Goal: Book appointment/travel/reservation: Book appointment/travel/reservation

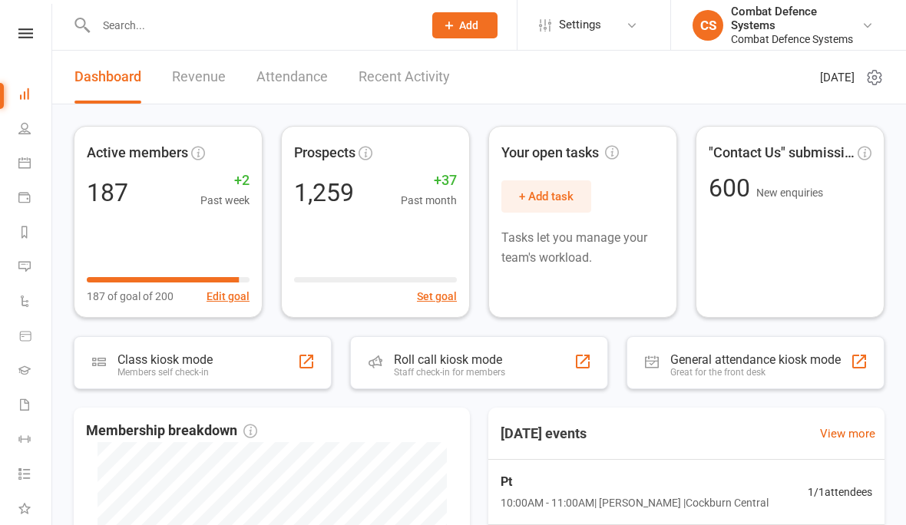
click at [8, 33] on link at bounding box center [25, 33] width 55 height 10
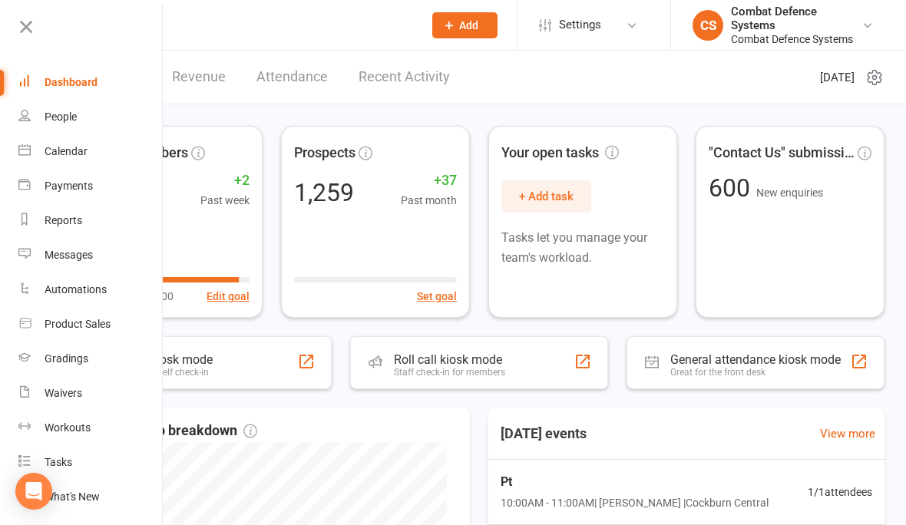
click at [49, 145] on div "Calendar" at bounding box center [66, 151] width 43 height 12
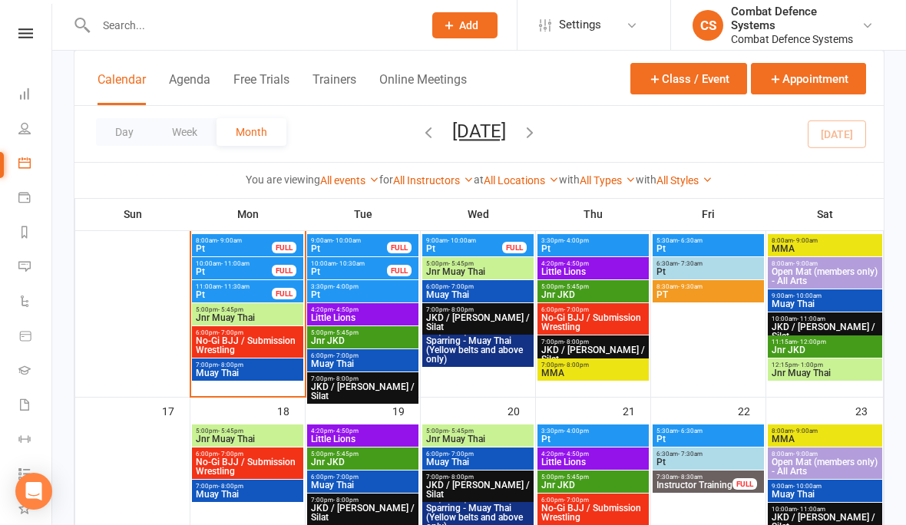
scroll to position [517, 0]
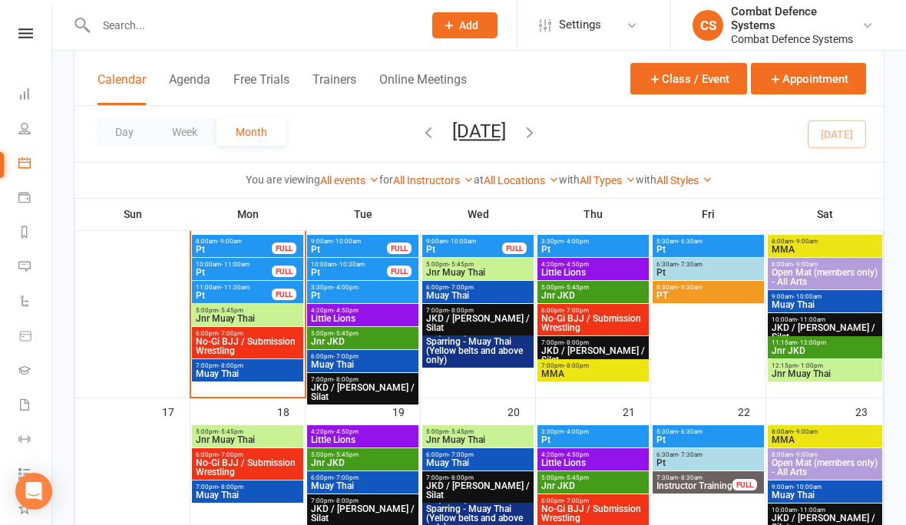
click at [696, 77] on button "Class / Event" at bounding box center [688, 78] width 117 height 31
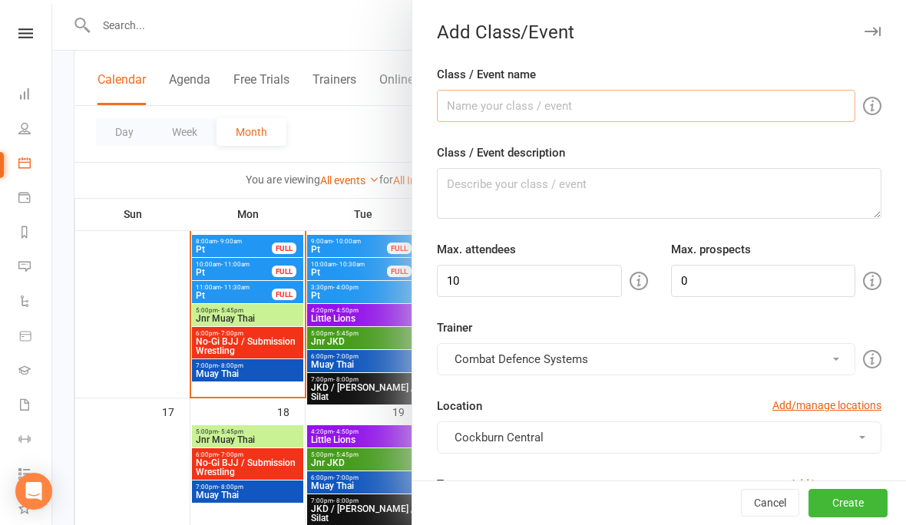
click at [515, 120] on input "Class / Event name" at bounding box center [646, 106] width 419 height 32
type input "Pt"
click at [541, 209] on textarea "Class / Event description" at bounding box center [659, 193] width 445 height 51
type textarea "Pt with [PERSON_NAME]"
click at [524, 286] on input "10" at bounding box center [529, 281] width 185 height 32
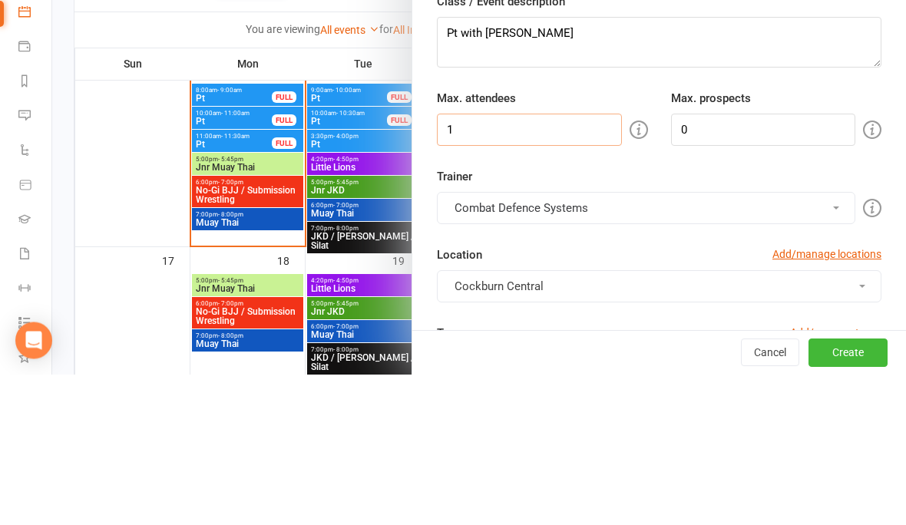
type input "1"
click at [564, 343] on button "Combat Defence Systems" at bounding box center [646, 359] width 419 height 32
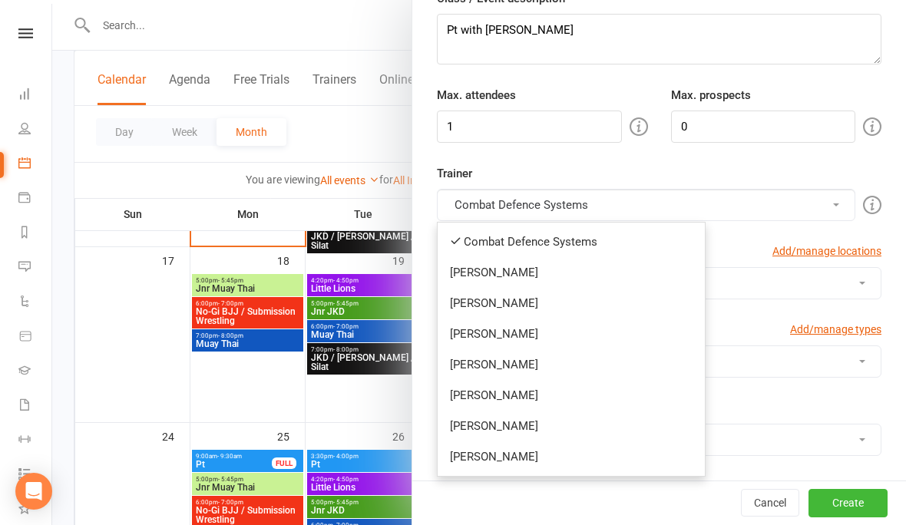
scroll to position [182, 0]
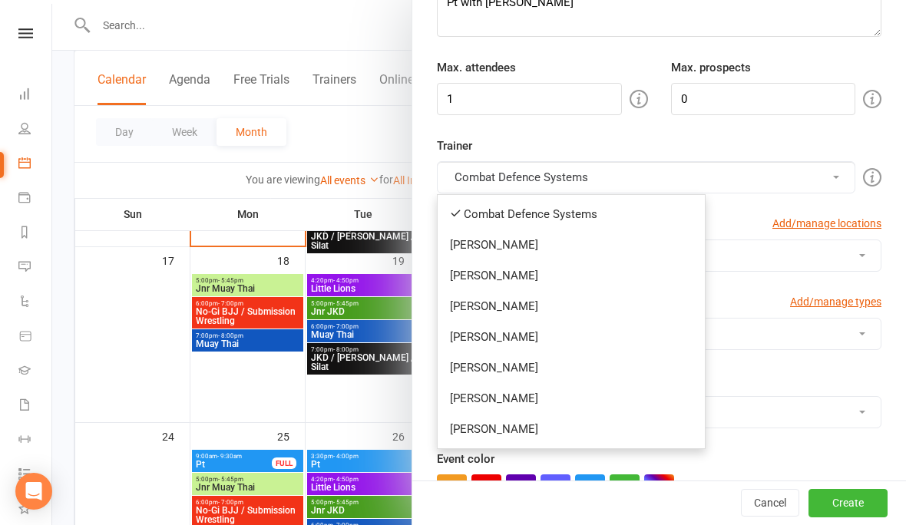
click at [512, 441] on link "[PERSON_NAME]" at bounding box center [571, 429] width 267 height 31
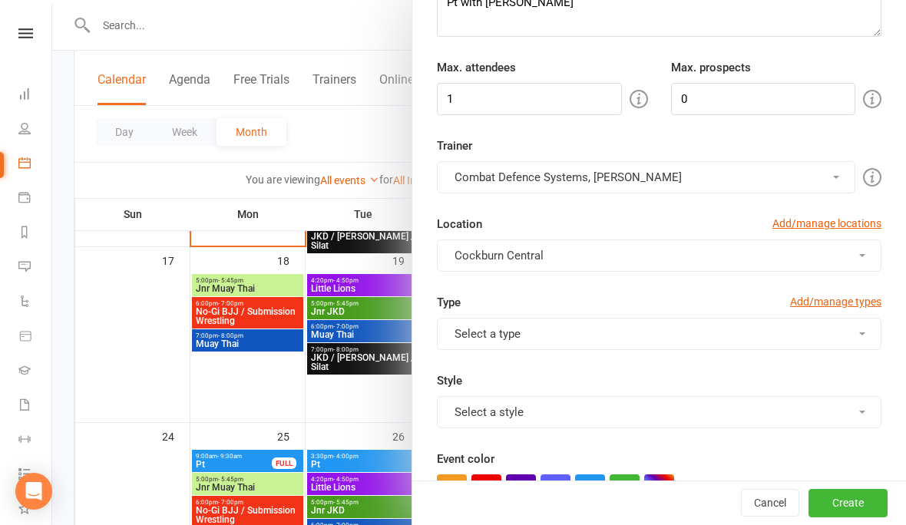
scroll to position [179, 0]
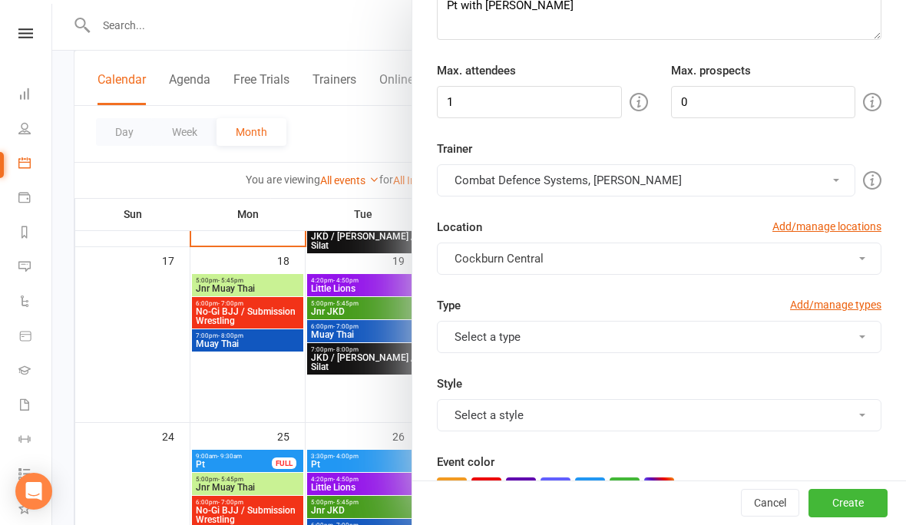
click at [483, 183] on button "Combat Defence Systems, [PERSON_NAME]" at bounding box center [646, 180] width 419 height 32
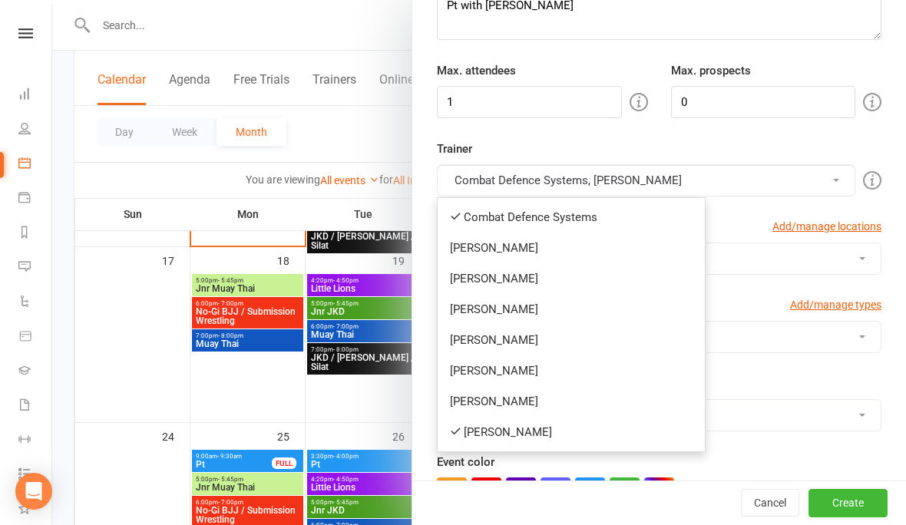
click at [472, 210] on link "Combat Defence Systems" at bounding box center [571, 217] width 267 height 31
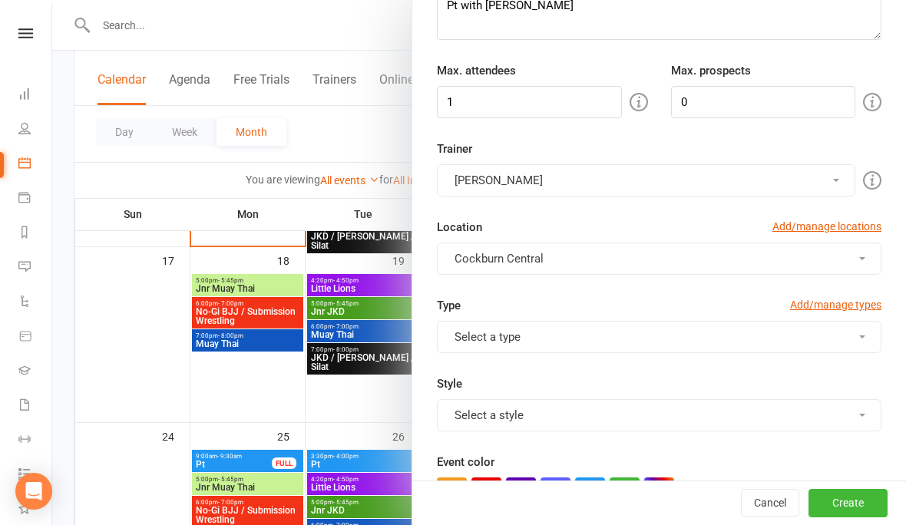
click at [488, 351] on button "Select a type" at bounding box center [659, 337] width 445 height 32
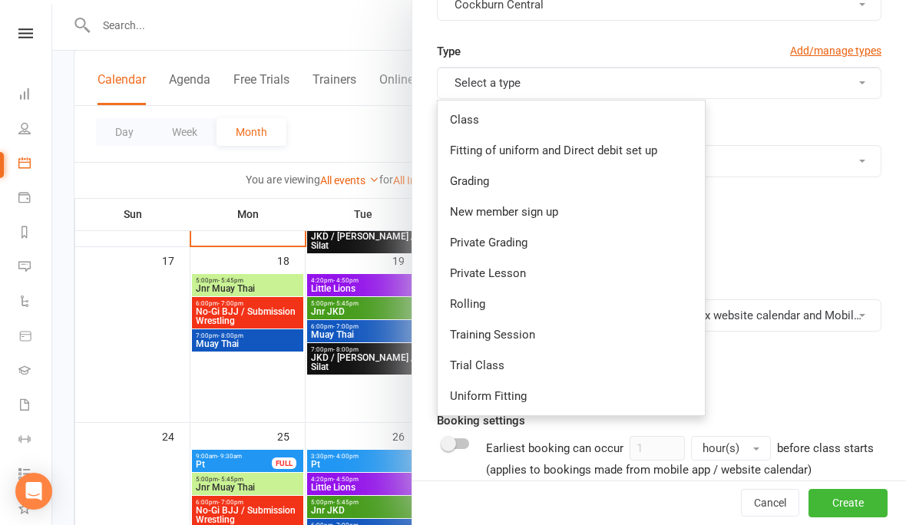
scroll to position [432, 0]
click at [506, 276] on link "Private Lesson" at bounding box center [571, 274] width 267 height 31
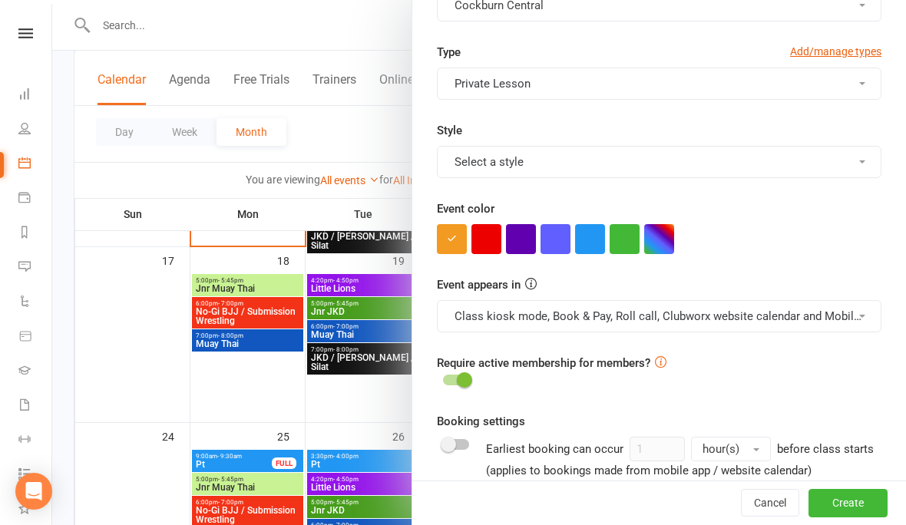
click at [507, 170] on button "Select a style" at bounding box center [659, 162] width 445 height 32
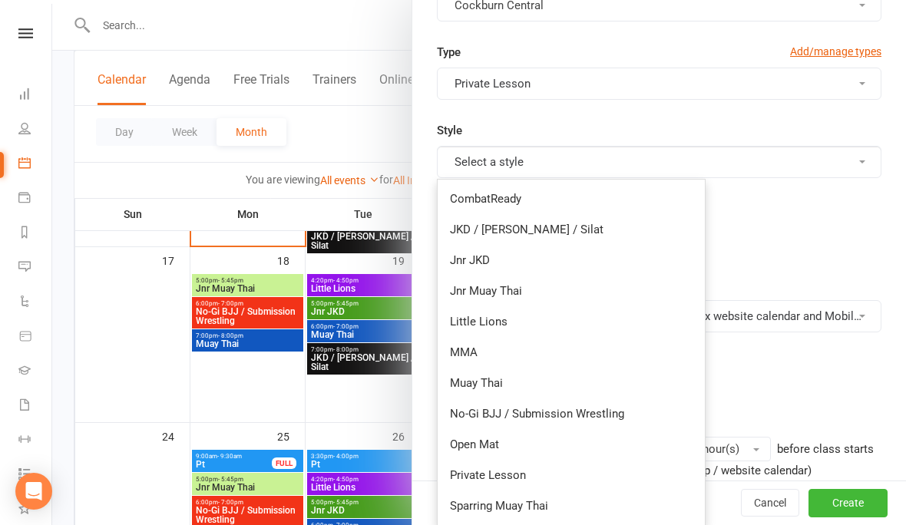
click at [470, 477] on link "Private Lesson" at bounding box center [571, 475] width 267 height 31
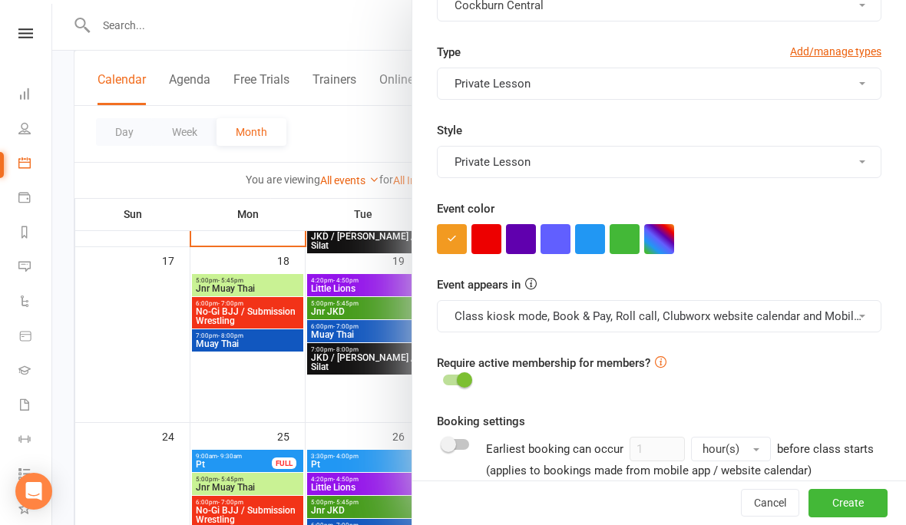
click at [587, 250] on button "button" at bounding box center [590, 239] width 30 height 30
click at [571, 309] on button "Class kiosk mode, Book & Pay, Roll call, Clubworx website calendar and Mobile a…" at bounding box center [659, 316] width 445 height 32
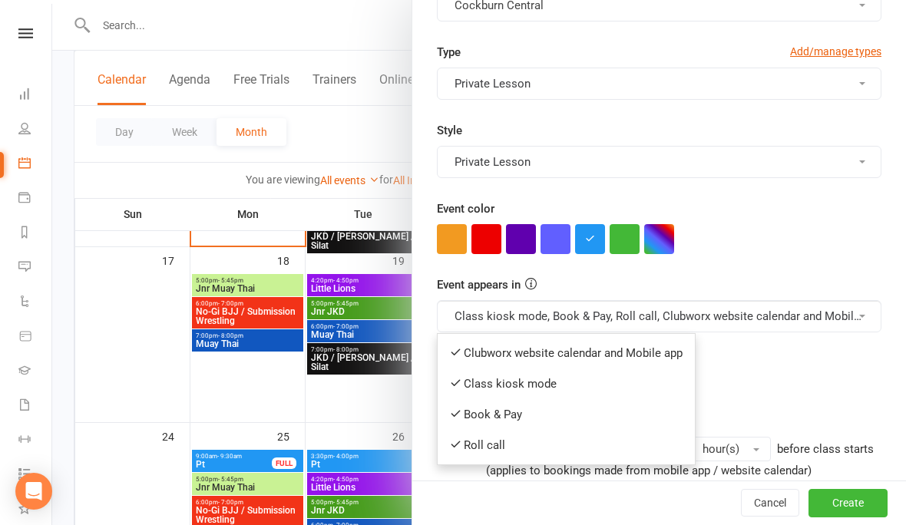
click at [515, 357] on link "Clubworx website calendar and Mobile app" at bounding box center [566, 353] width 257 height 31
click at [498, 308] on button "Class kiosk mode, Book & Pay, Roll call, Clubworx website calendar and Mobile a…" at bounding box center [659, 316] width 445 height 32
click at [528, 419] on link "Book & Pay" at bounding box center [559, 414] width 243 height 31
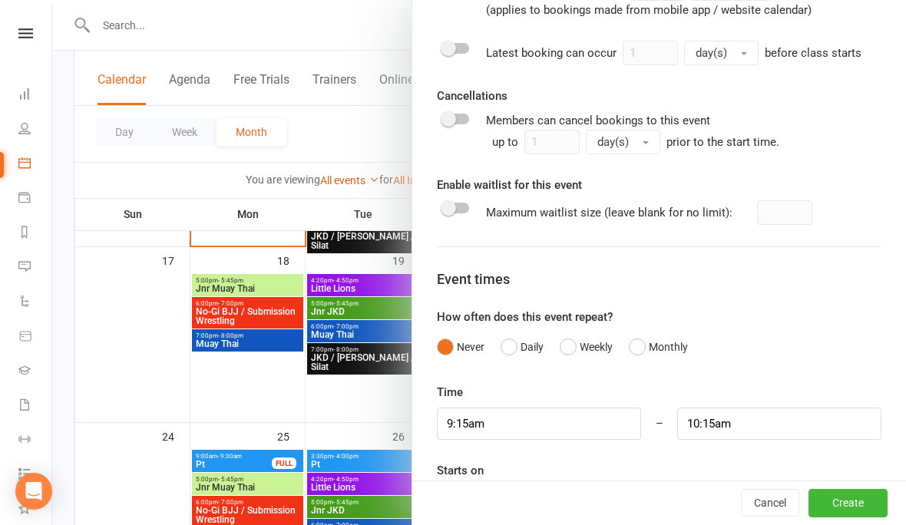
scroll to position [892, 0]
click at [568, 422] on input "9:15am" at bounding box center [539, 425] width 204 height 32
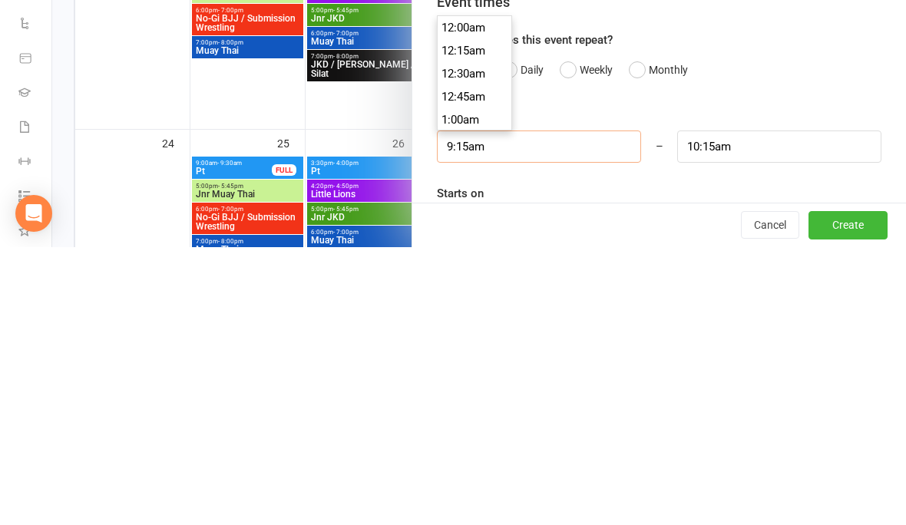
scroll to position [829, 0]
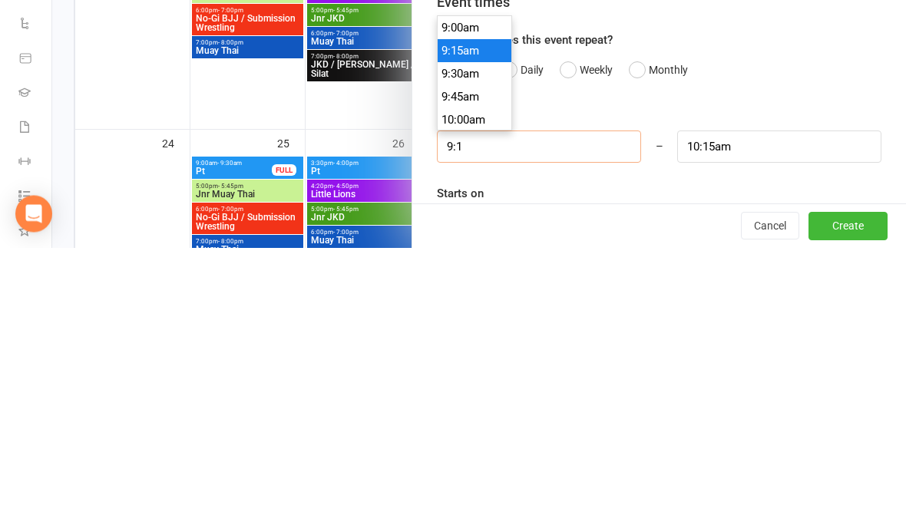
type input "9:"
type input "10:00am"
type input "9"
type input "8"
type input "9:00am"
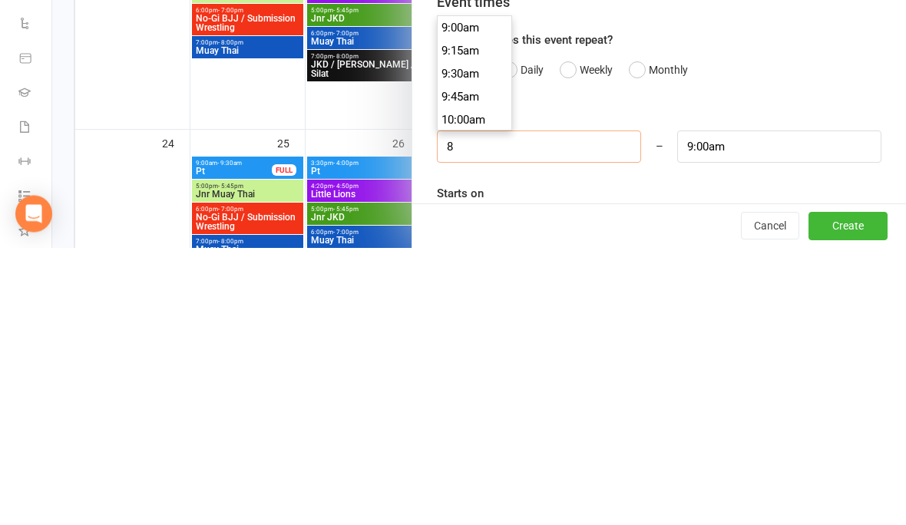
scroll to position [714, 0]
click at [612, 482] on div "Cancel Create" at bounding box center [659, 504] width 494 height 44
type input "8:00am"
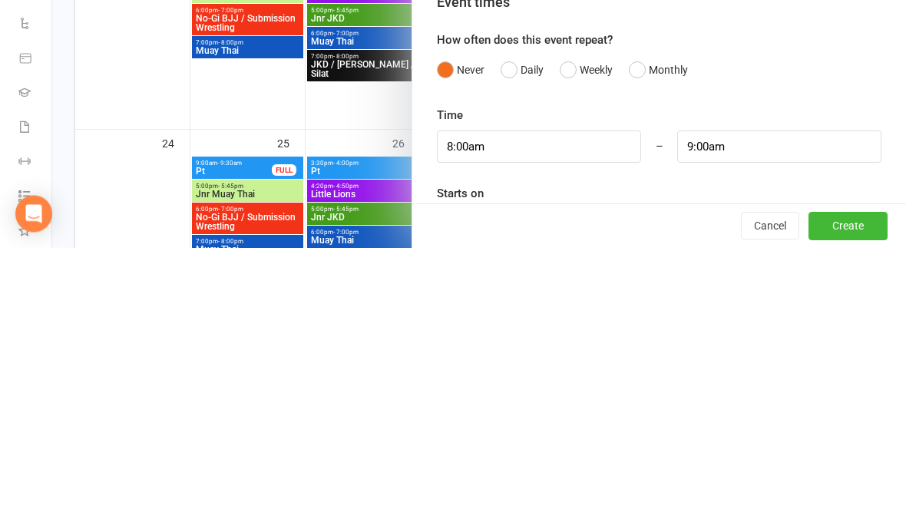
scroll to position [915, 0]
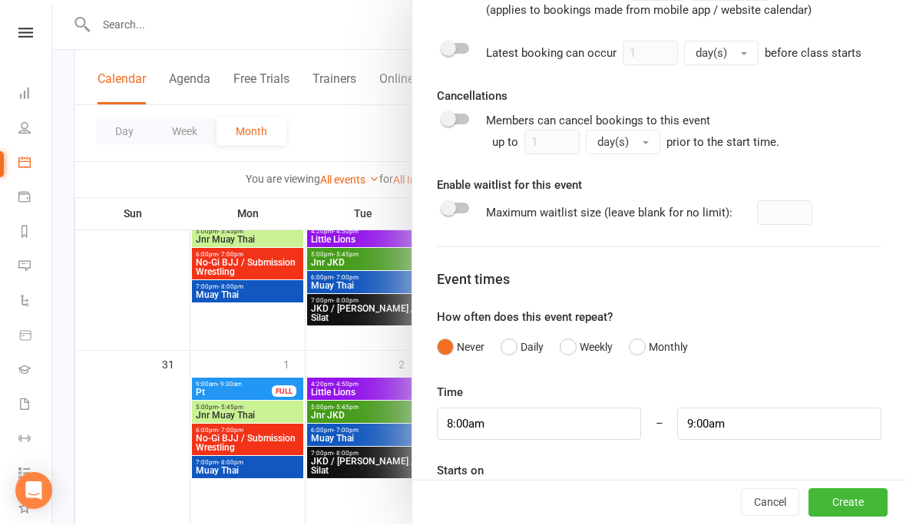
click at [523, 508] on div at bounding box center [659, 502] width 445 height 31
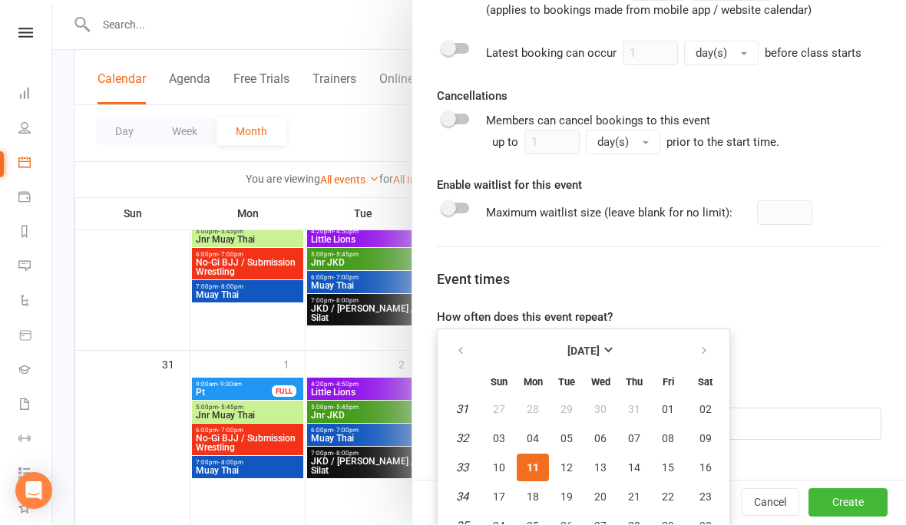
click at [570, 493] on span "19" at bounding box center [567, 497] width 12 height 12
type input "[DATE]"
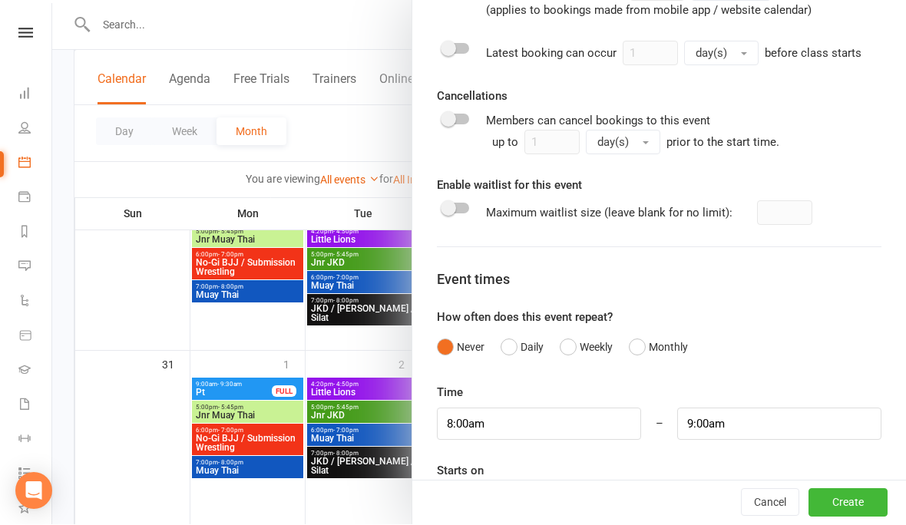
click at [839, 518] on button "Create" at bounding box center [848, 504] width 79 height 28
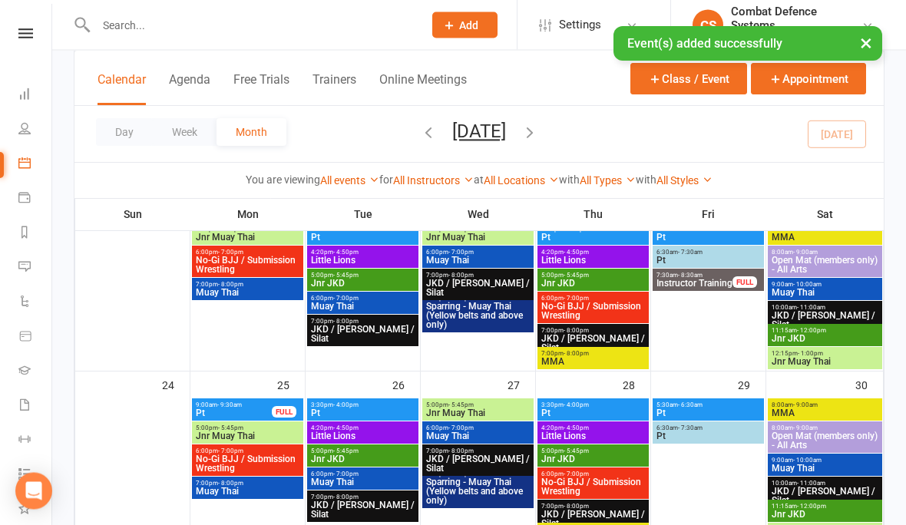
scroll to position [710, 0]
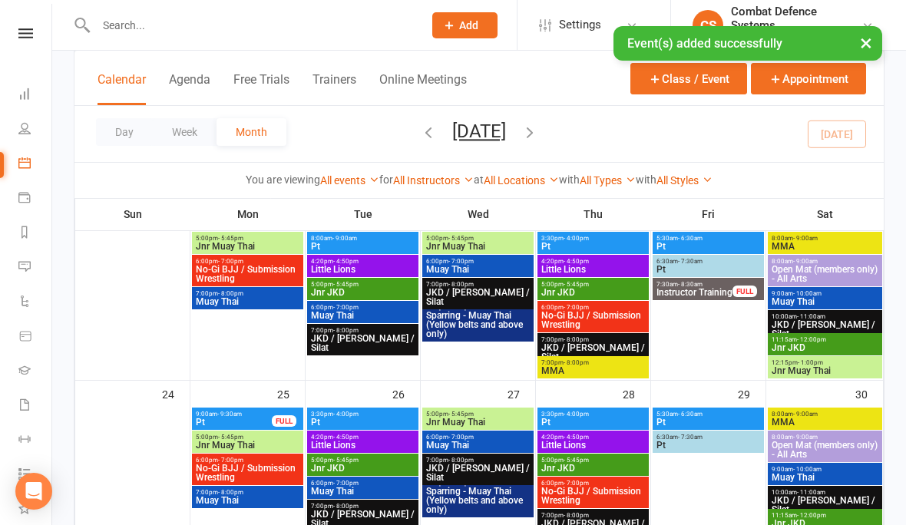
click at [326, 417] on span "3:30pm - 4:00pm" at bounding box center [362, 414] width 105 height 7
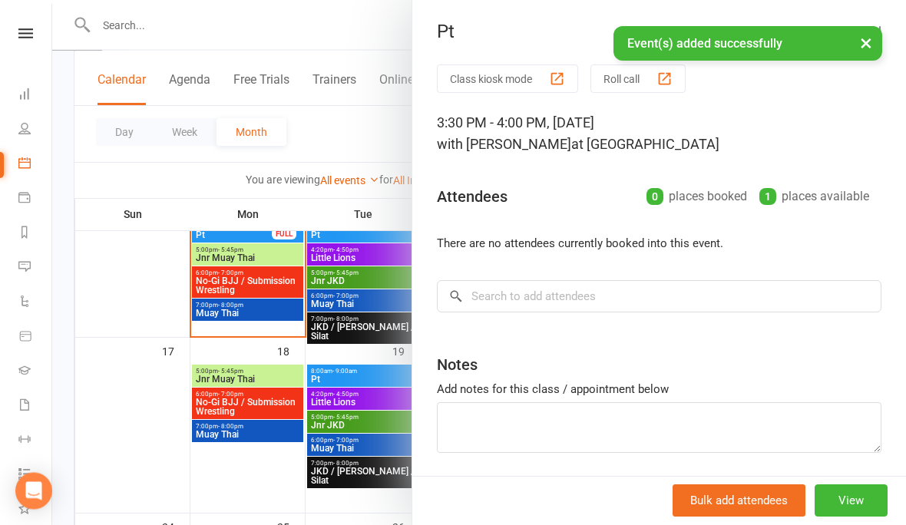
click at [344, 377] on div at bounding box center [479, 262] width 854 height 525
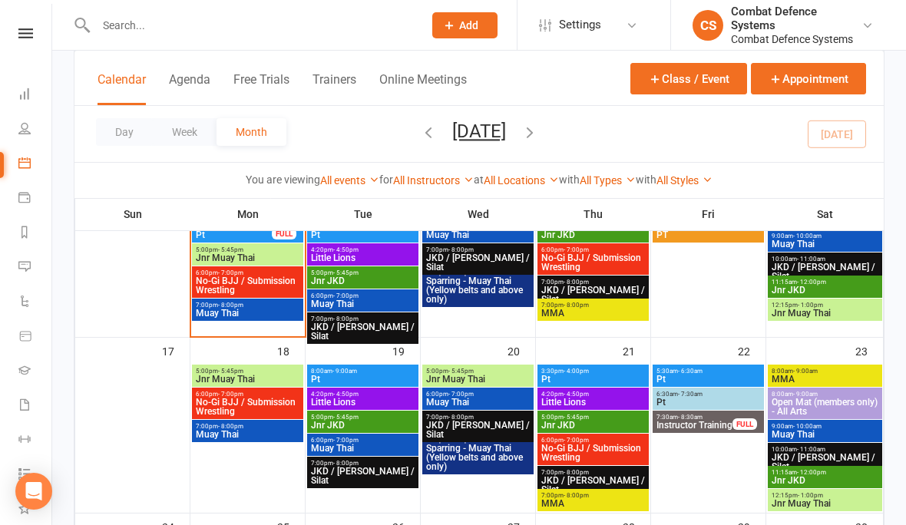
click at [349, 371] on span "- 9:00am" at bounding box center [345, 371] width 25 height 7
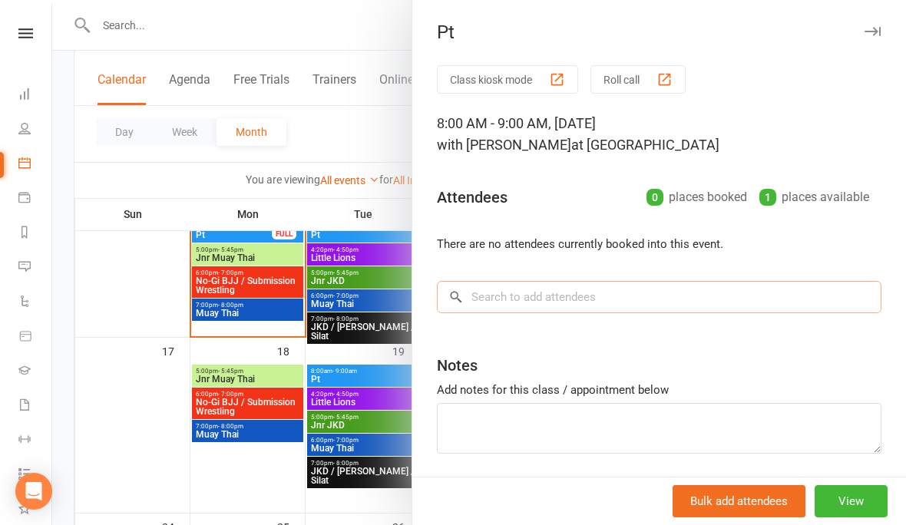
click at [537, 293] on input "search" at bounding box center [659, 297] width 445 height 32
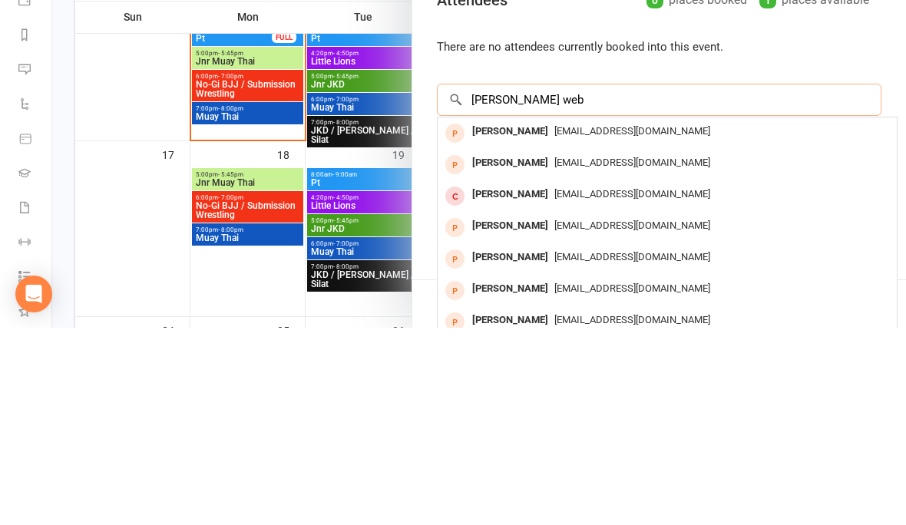
scroll to position [0, 0]
type input "[PERSON_NAME] web"
click at [486, 318] on div "[PERSON_NAME]" at bounding box center [510, 329] width 88 height 22
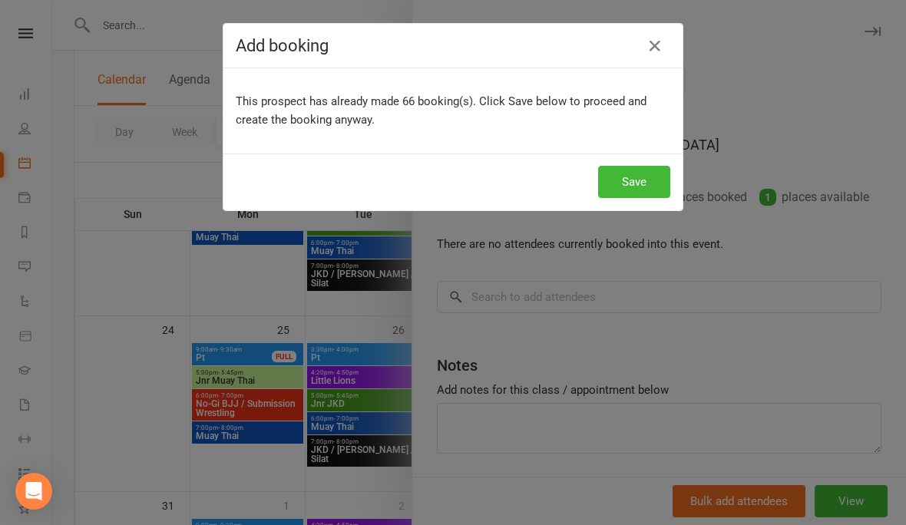
click at [643, 178] on button "Save" at bounding box center [634, 182] width 72 height 32
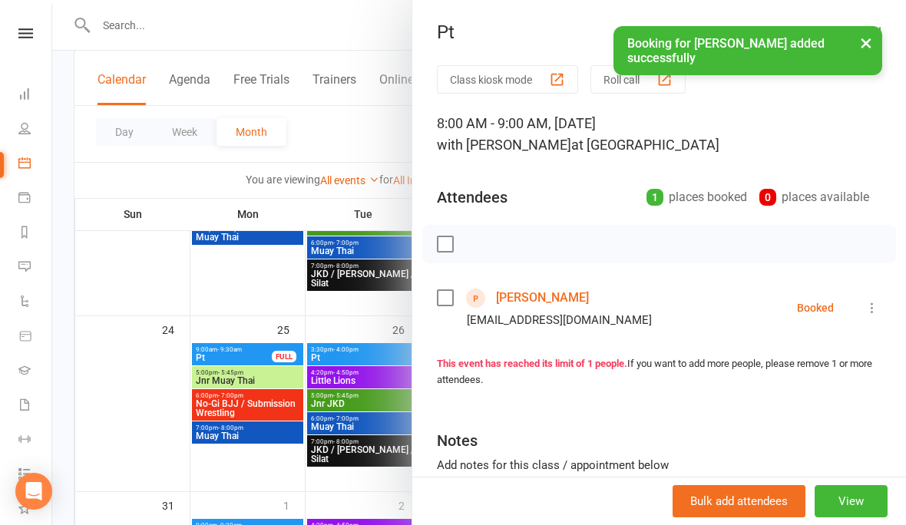
click at [857, 48] on button "×" at bounding box center [866, 42] width 28 height 33
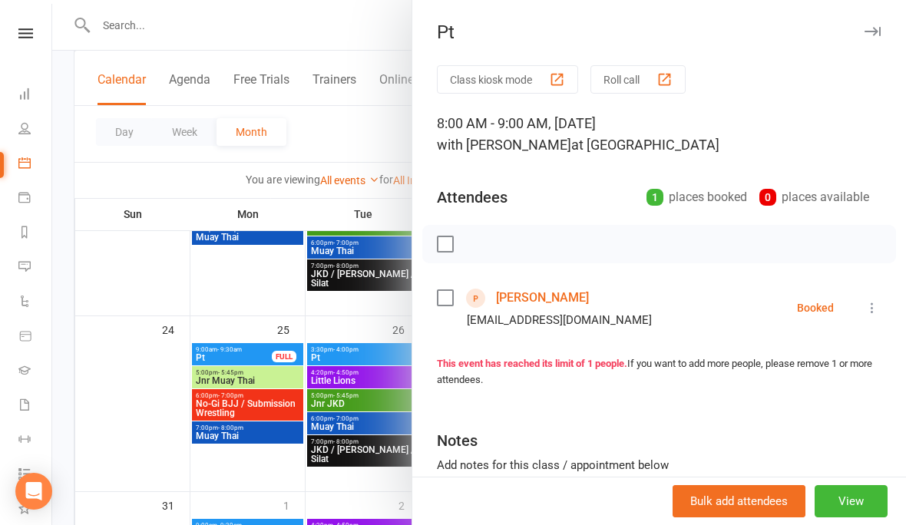
click at [877, 37] on button "button" at bounding box center [872, 31] width 18 height 18
